Goal: Information Seeking & Learning: Learn about a topic

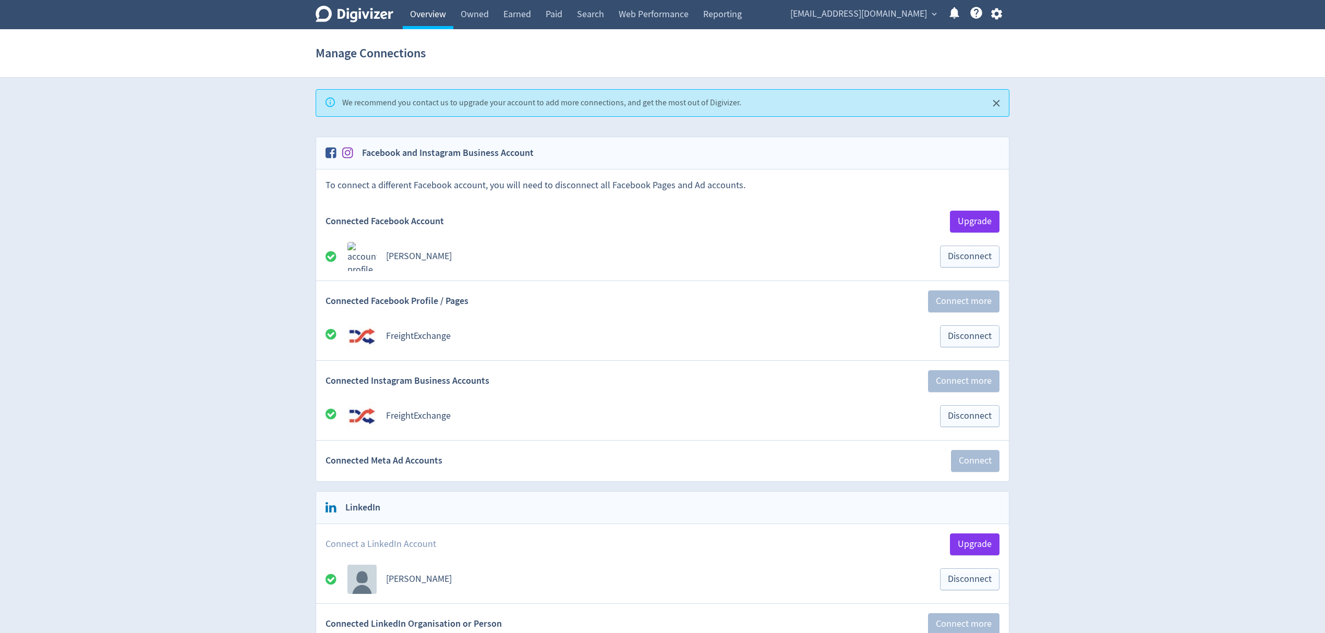
click at [428, 19] on link "Overview" at bounding box center [428, 14] width 51 height 29
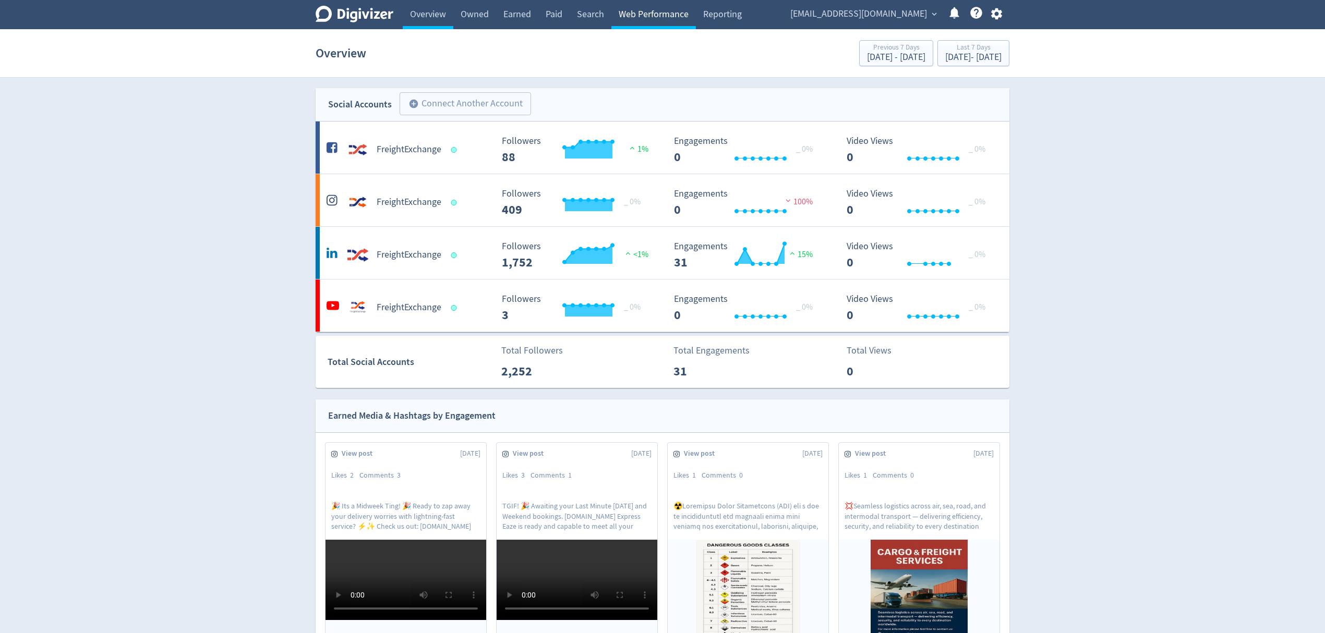
click at [664, 13] on link "Web Performance" at bounding box center [653, 14] width 84 height 29
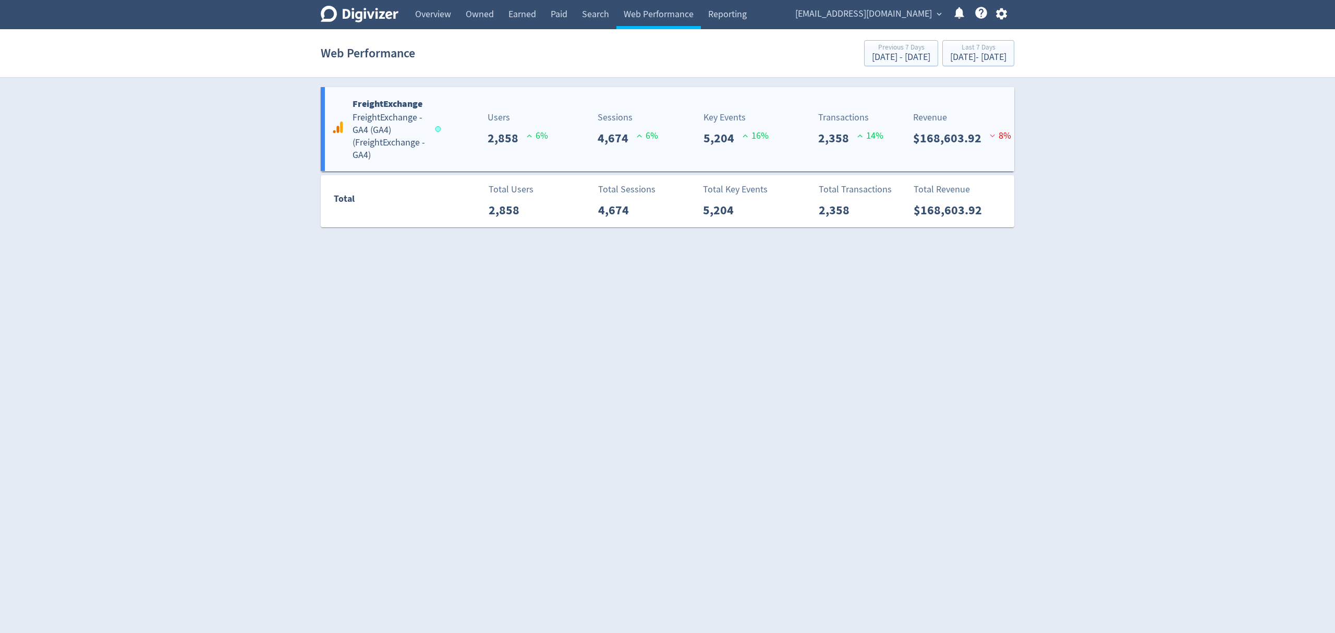
click at [406, 124] on h5 "FreightExchange - GA4 (GA4) ( FreightExchange - GA4 )" at bounding box center [389, 137] width 73 height 50
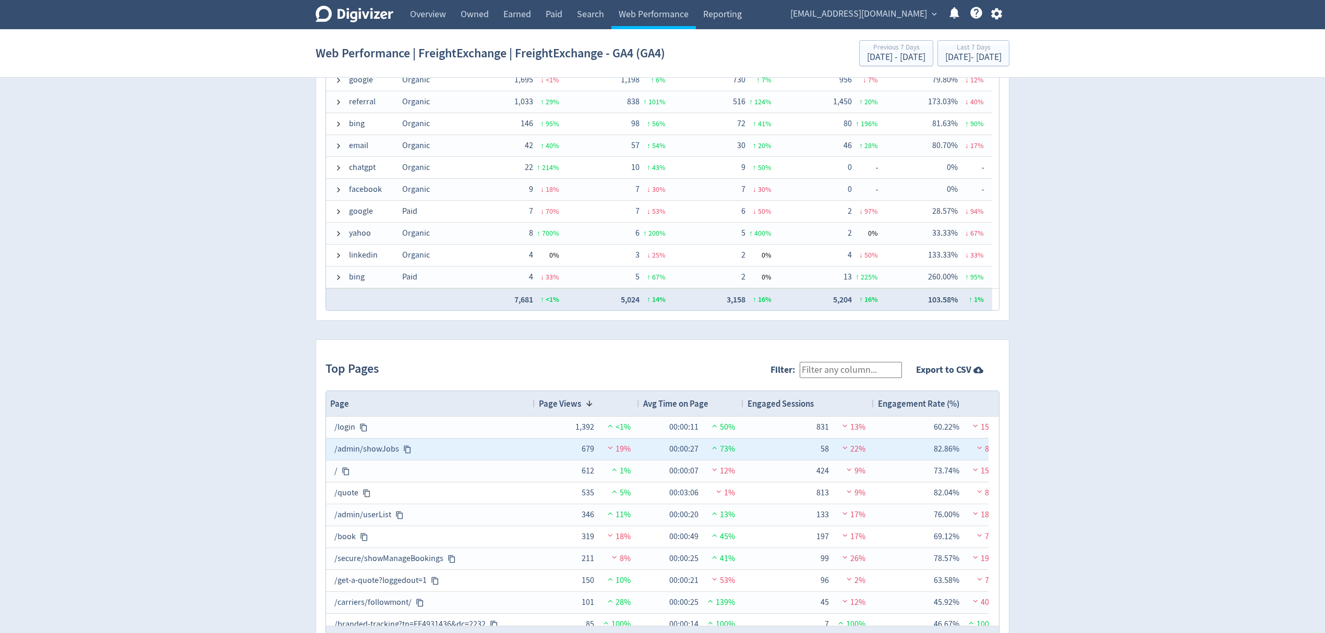
scroll to position [888, 0]
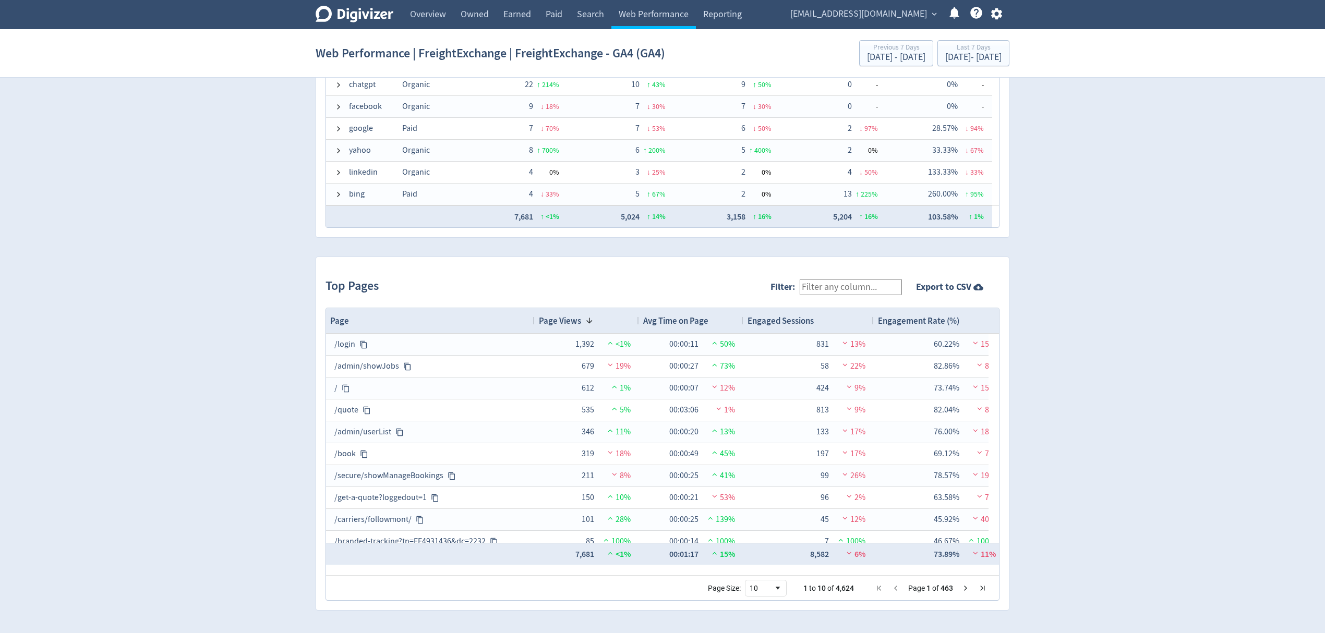
click at [868, 286] on input "Filter:" at bounding box center [851, 287] width 102 height 16
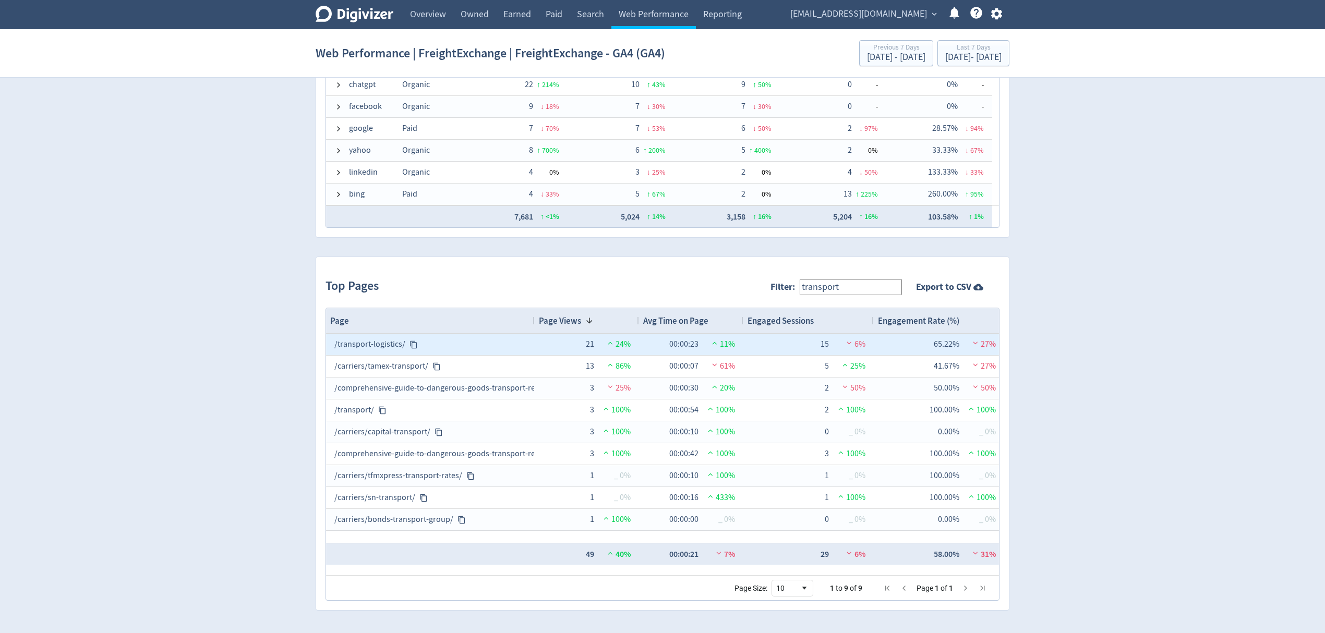
type input "transport"
click at [622, 341] on span "24%" at bounding box center [618, 344] width 26 height 10
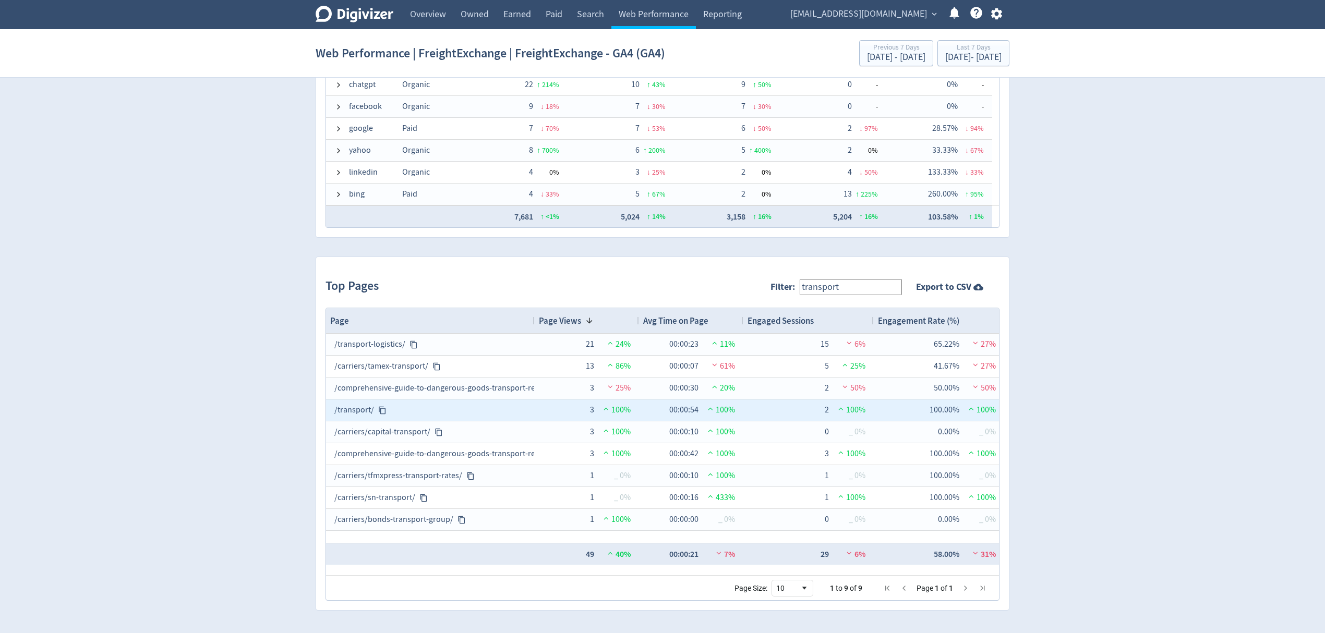
click at [609, 415] on span "100%" at bounding box center [616, 410] width 30 height 10
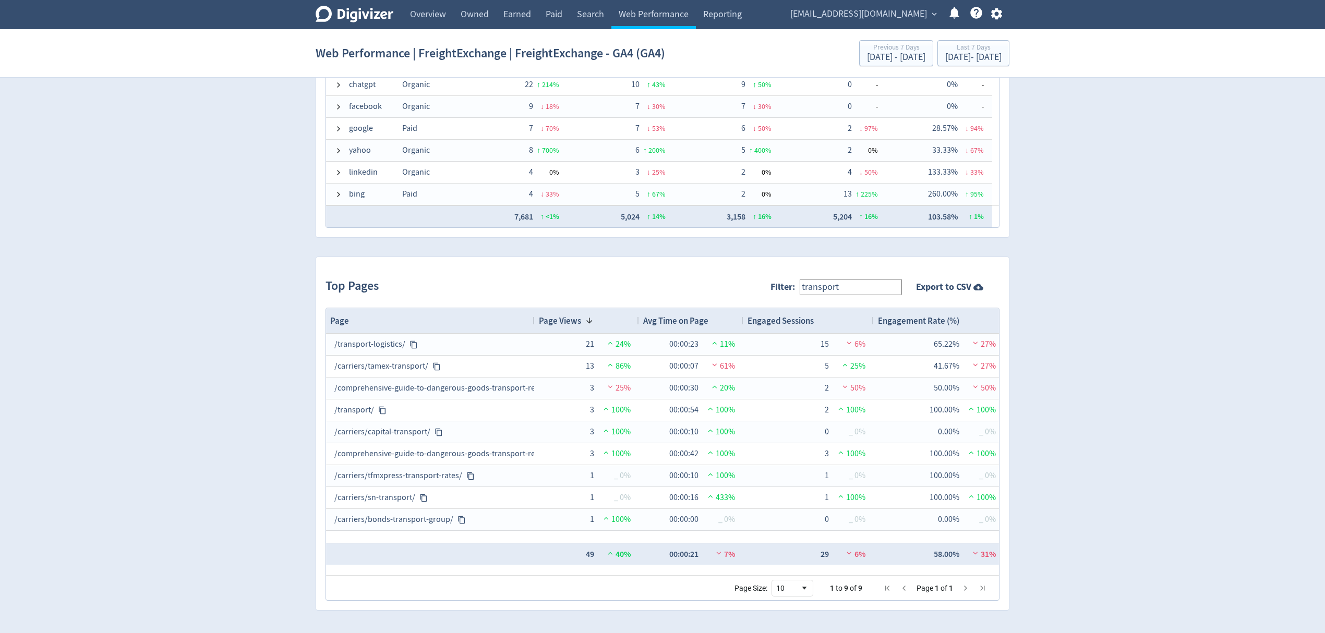
click at [850, 288] on input "transport" at bounding box center [851, 287] width 102 height 16
